Goal: Find specific page/section: Find specific page/section

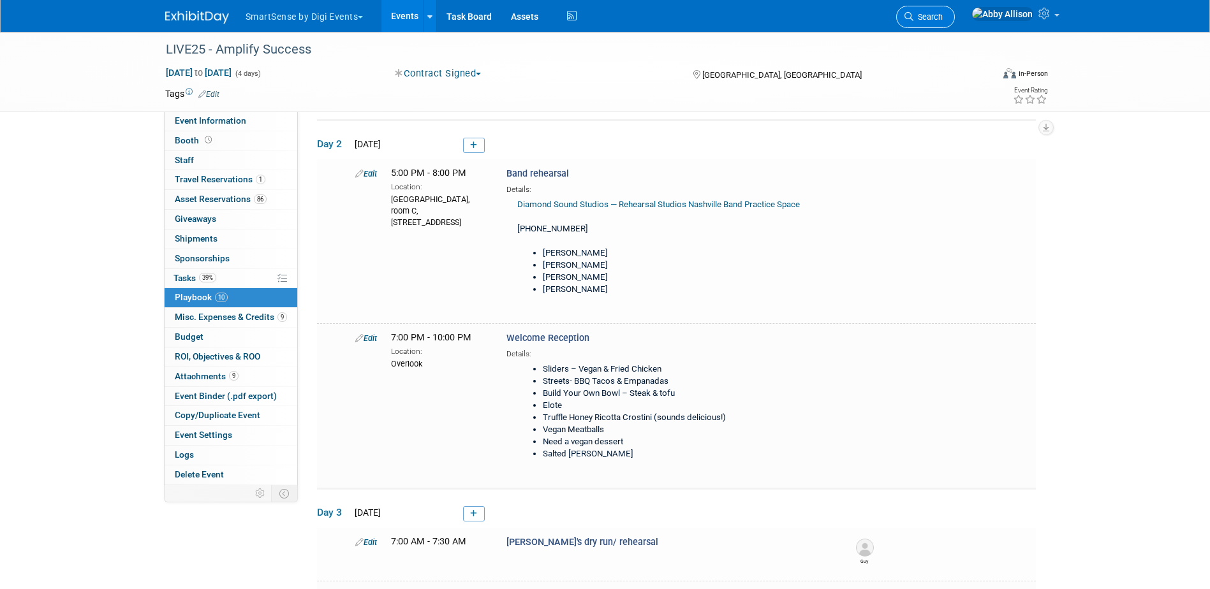
click at [942, 17] on span "Search" at bounding box center [927, 17] width 29 height 10
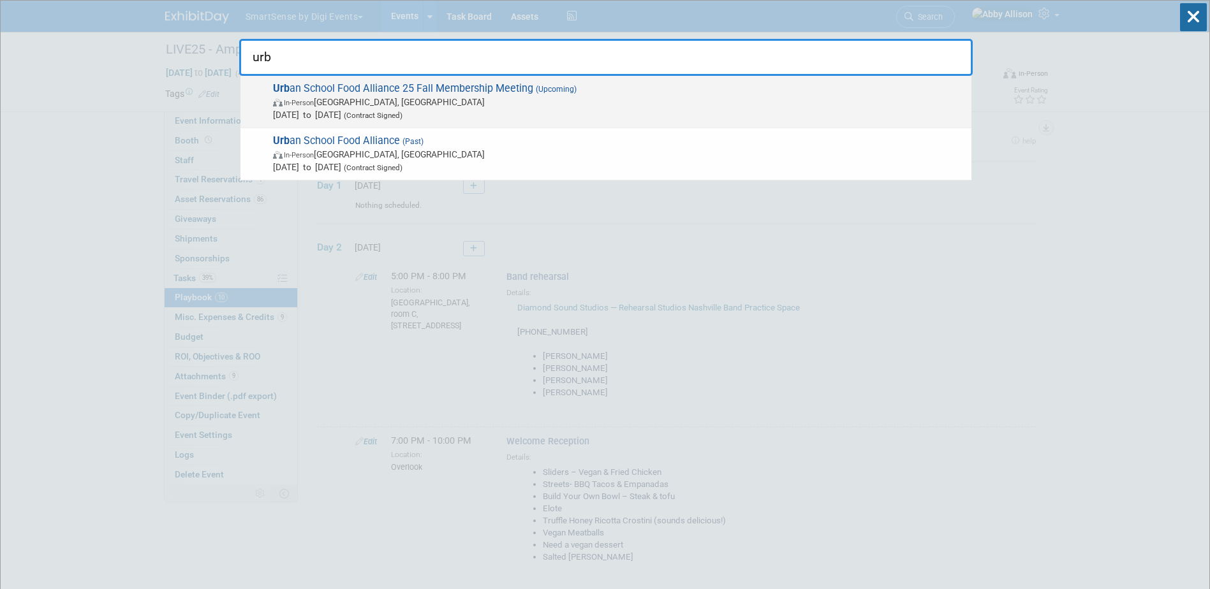
type input "urb"
click at [384, 92] on span "Urb an School Food Alliance 25 Fall Membership Meeting (Upcoming) In-Person [GE…" at bounding box center [617, 101] width 696 height 39
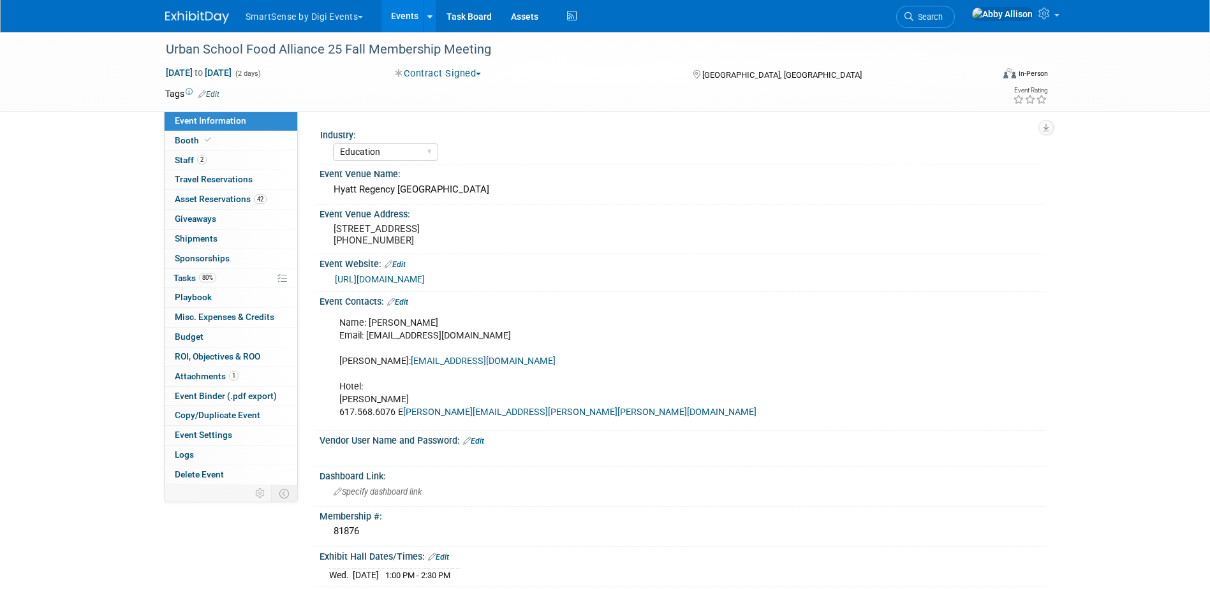
select select "Education"
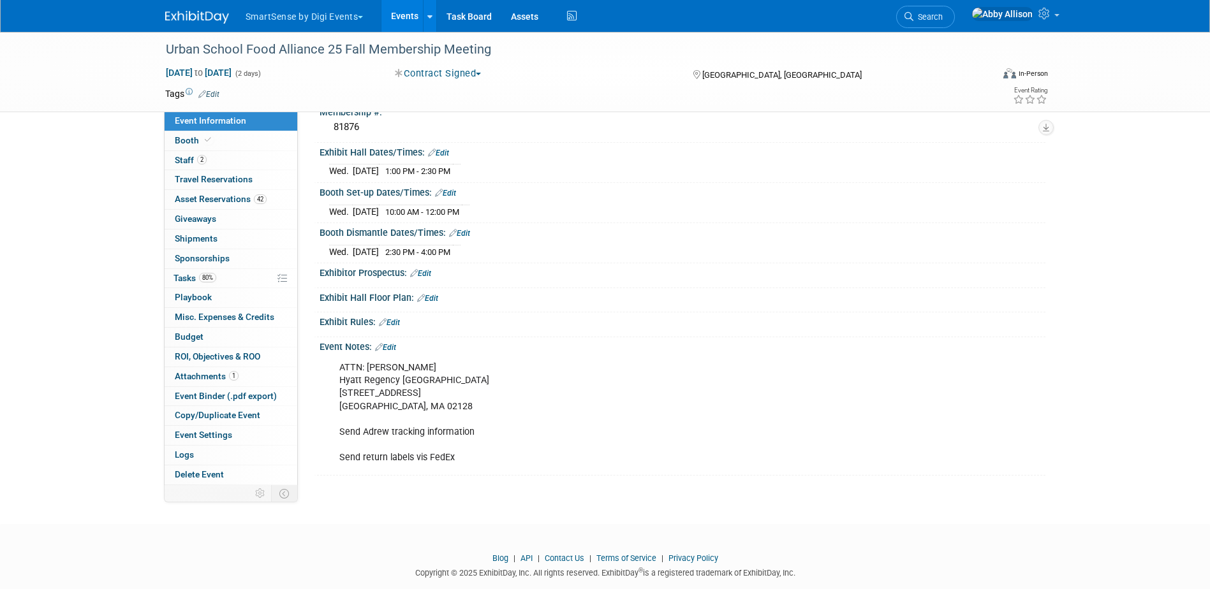
scroll to position [439, 0]
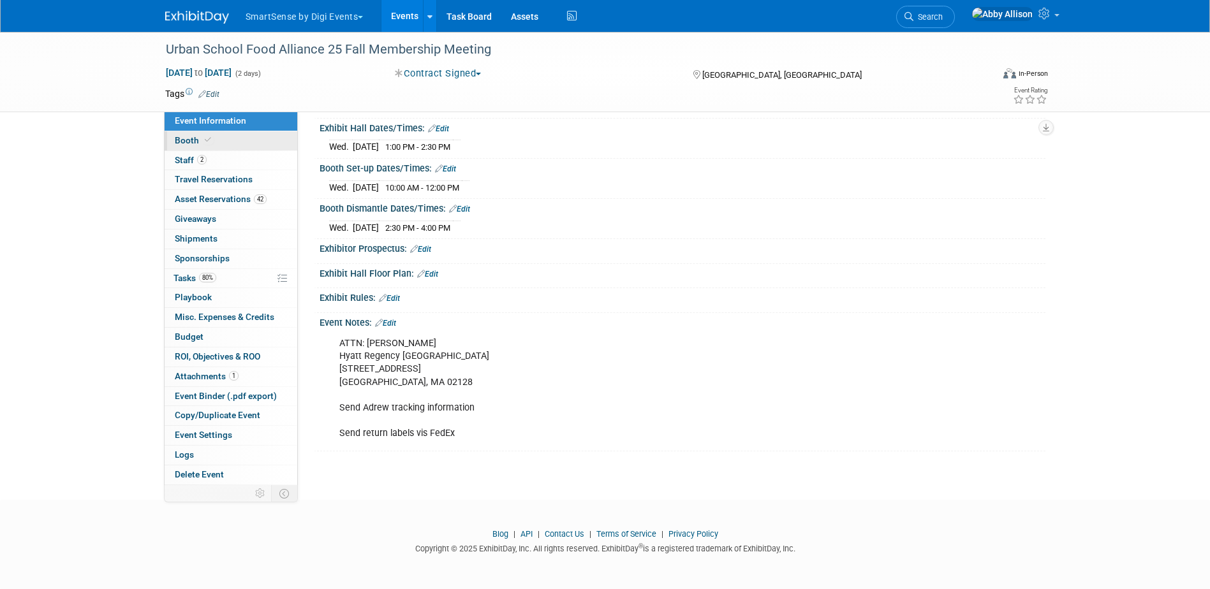
click at [173, 133] on link "Booth" at bounding box center [231, 140] width 133 height 19
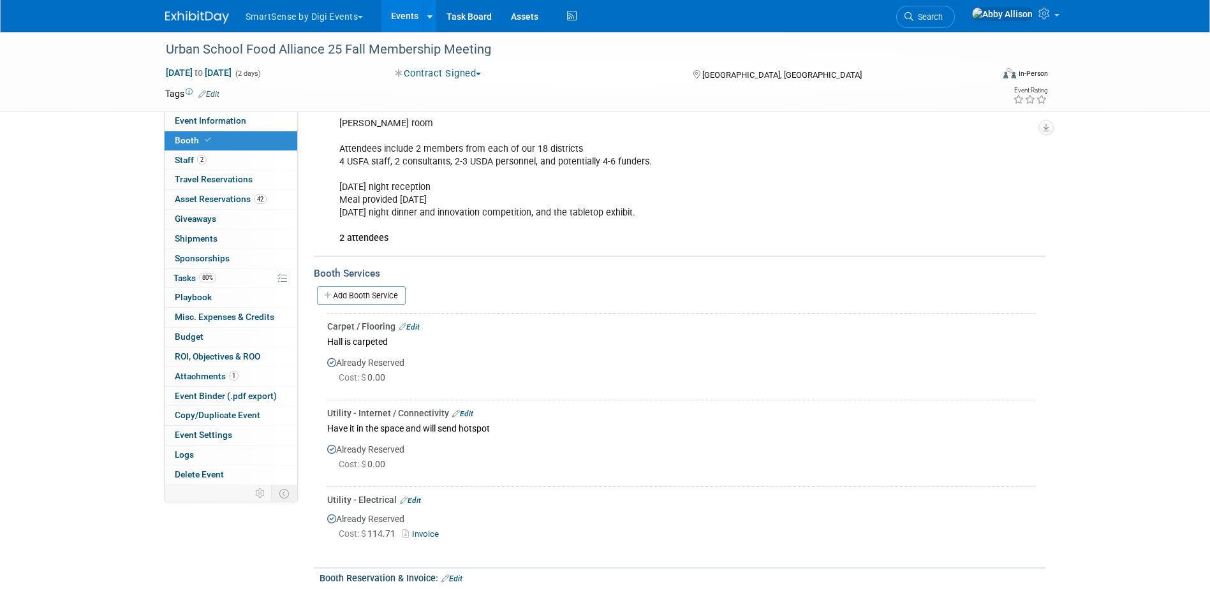
scroll to position [198, 0]
